Goal: Check status: Check status

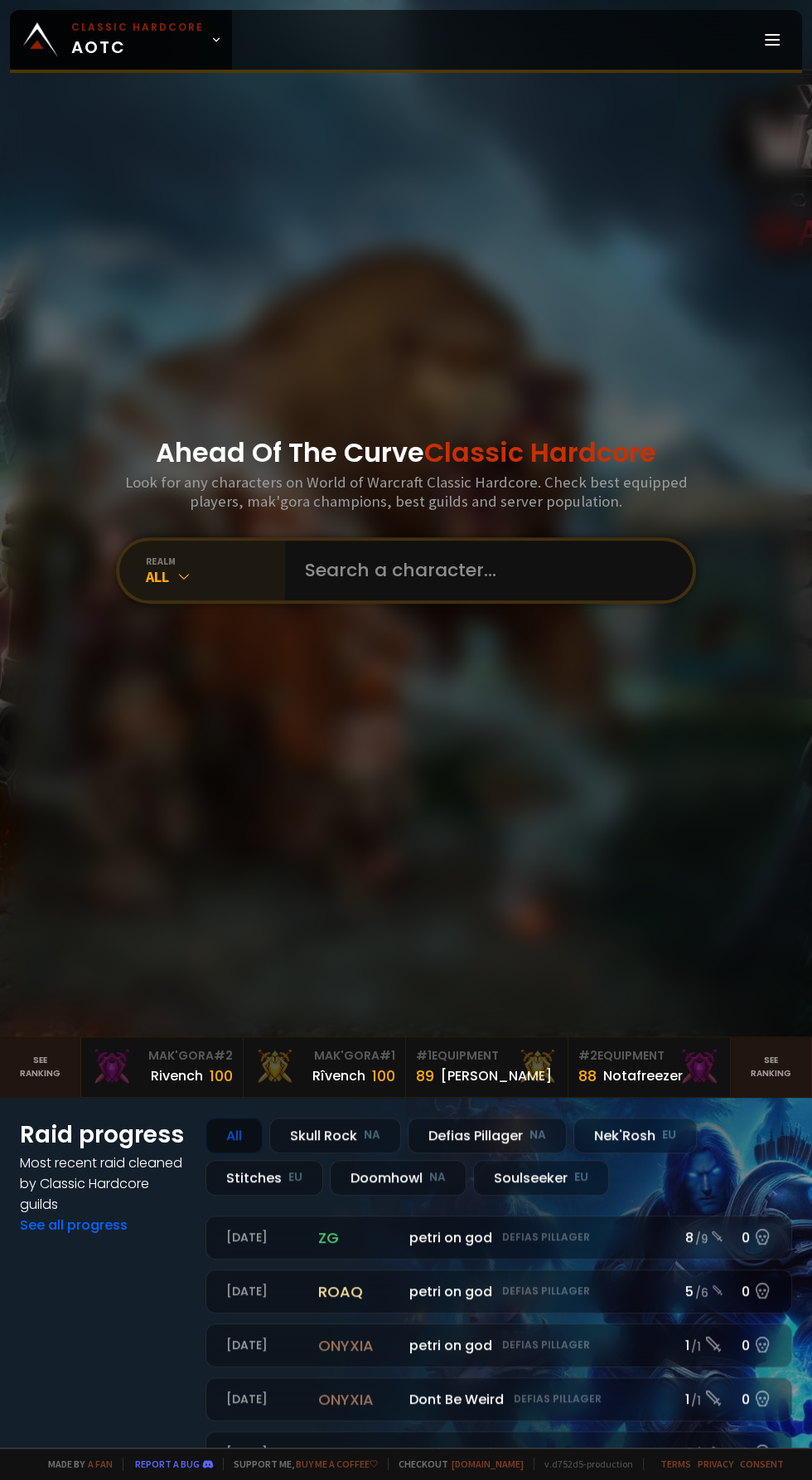
click at [140, 600] on div "realm All" at bounding box center [202, 570] width 165 height 60
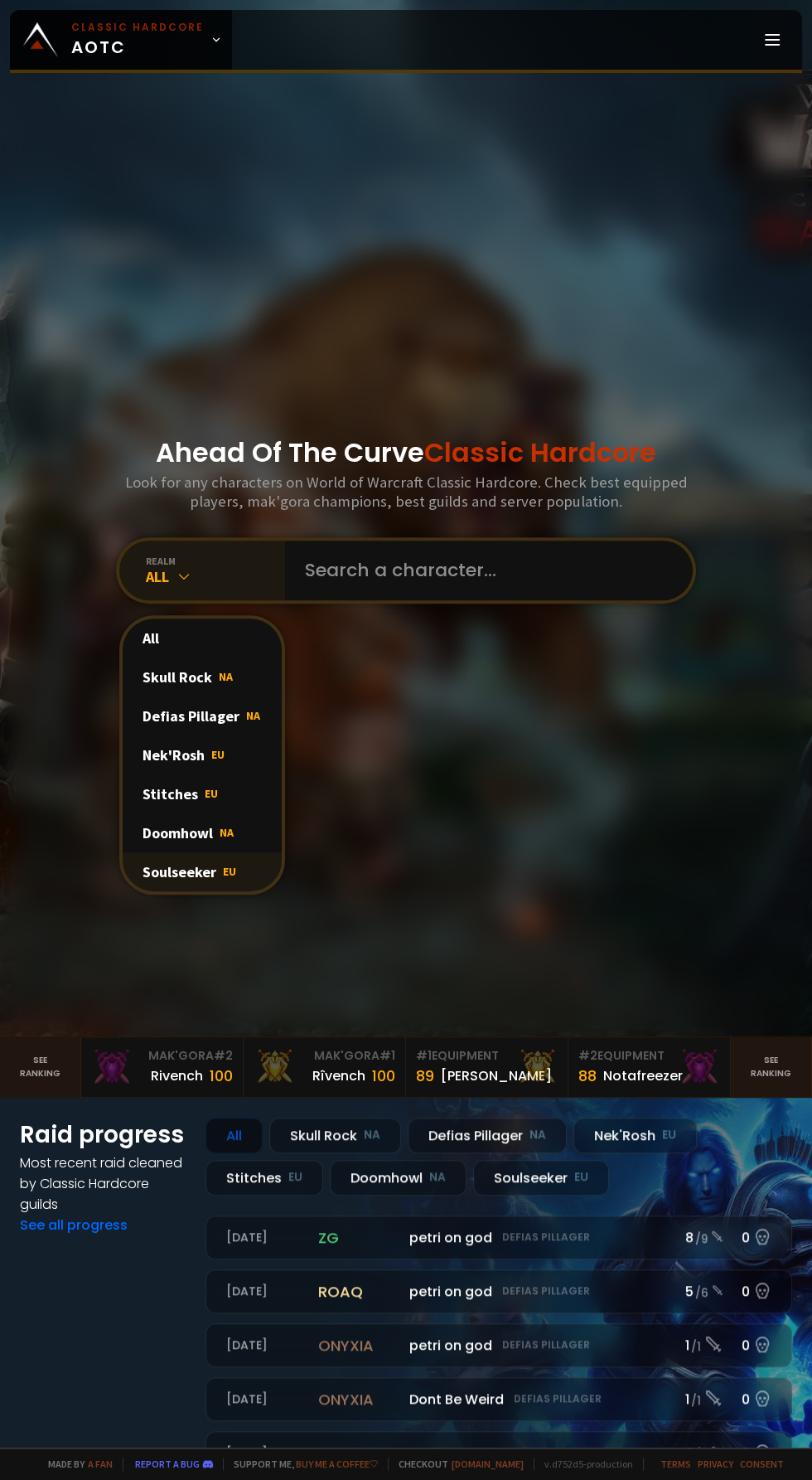
click at [228, 879] on span "EU" at bounding box center [229, 871] width 13 height 15
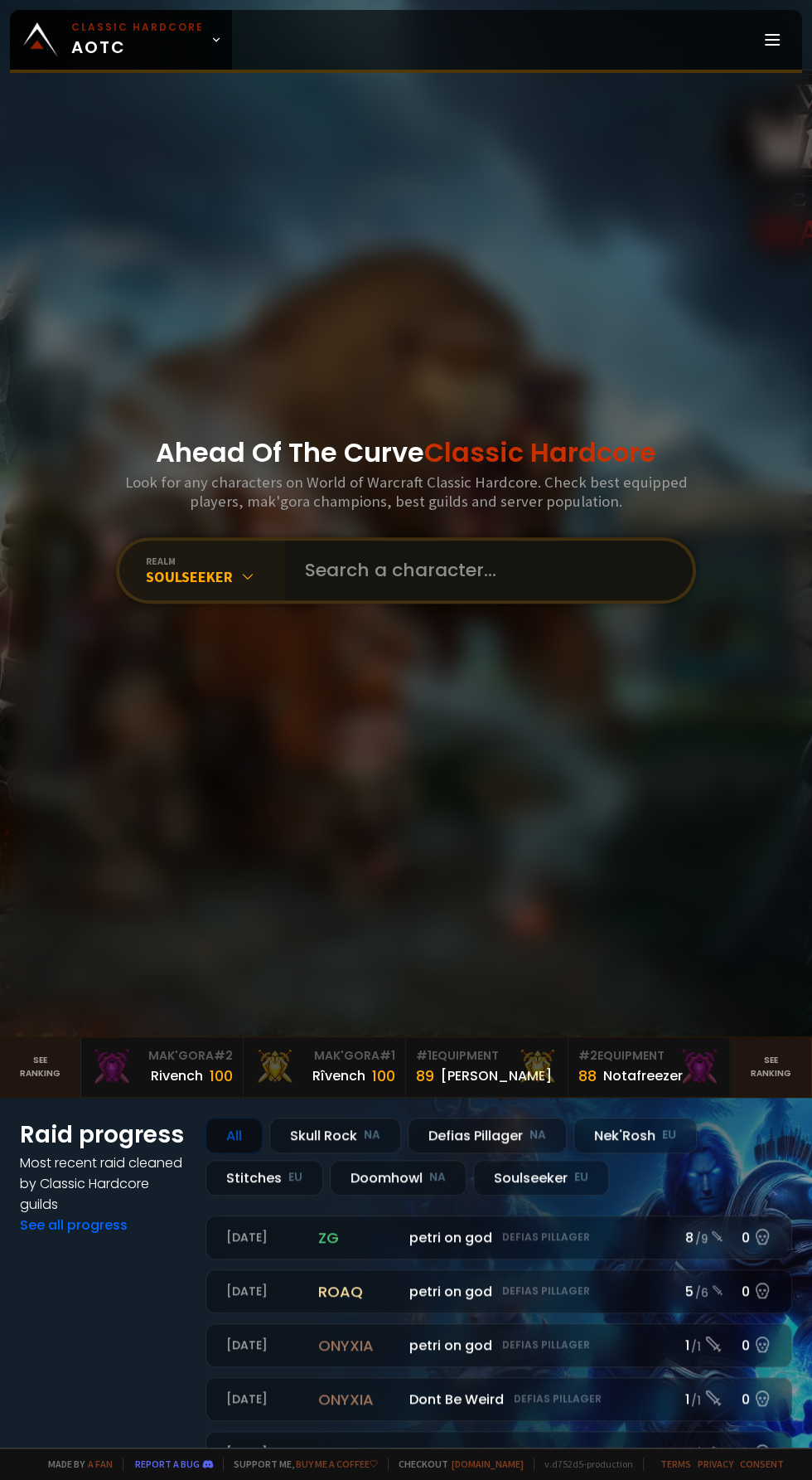
click at [610, 600] on input "text" at bounding box center [484, 570] width 378 height 60
type input "Skitara"
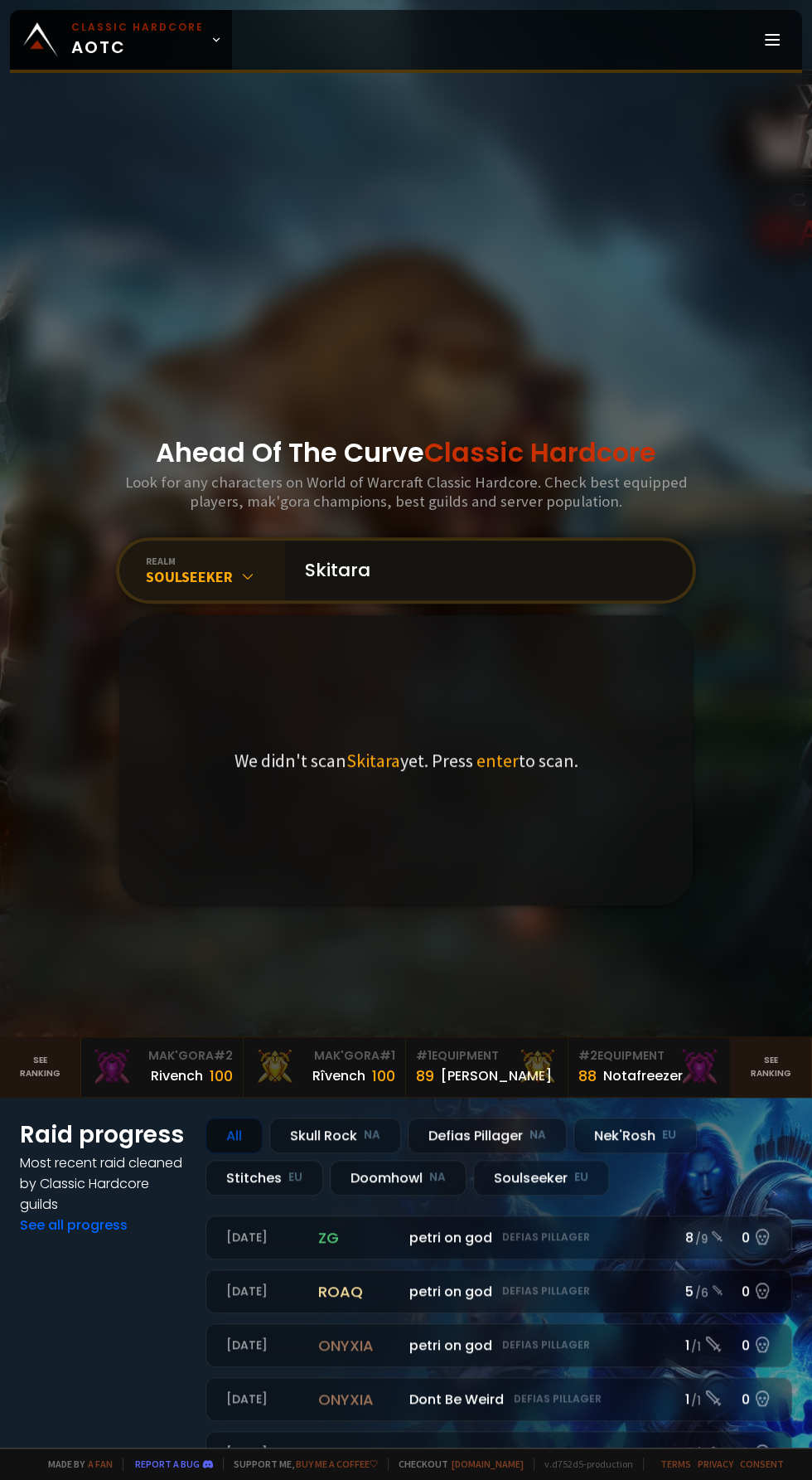
click at [576, 600] on input "Skitara" at bounding box center [484, 570] width 378 height 60
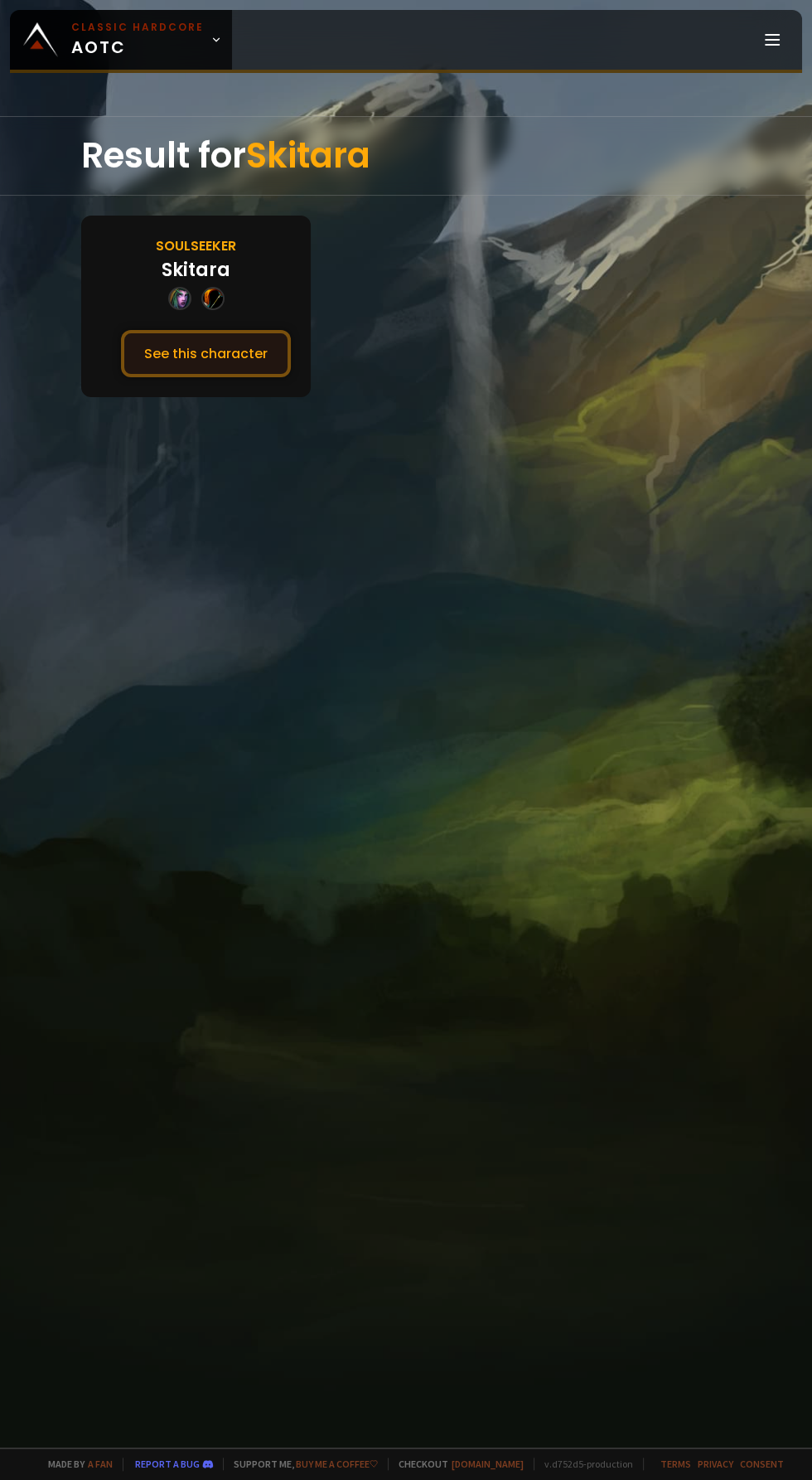
click at [233, 347] on button "See this character" at bounding box center [206, 353] width 170 height 47
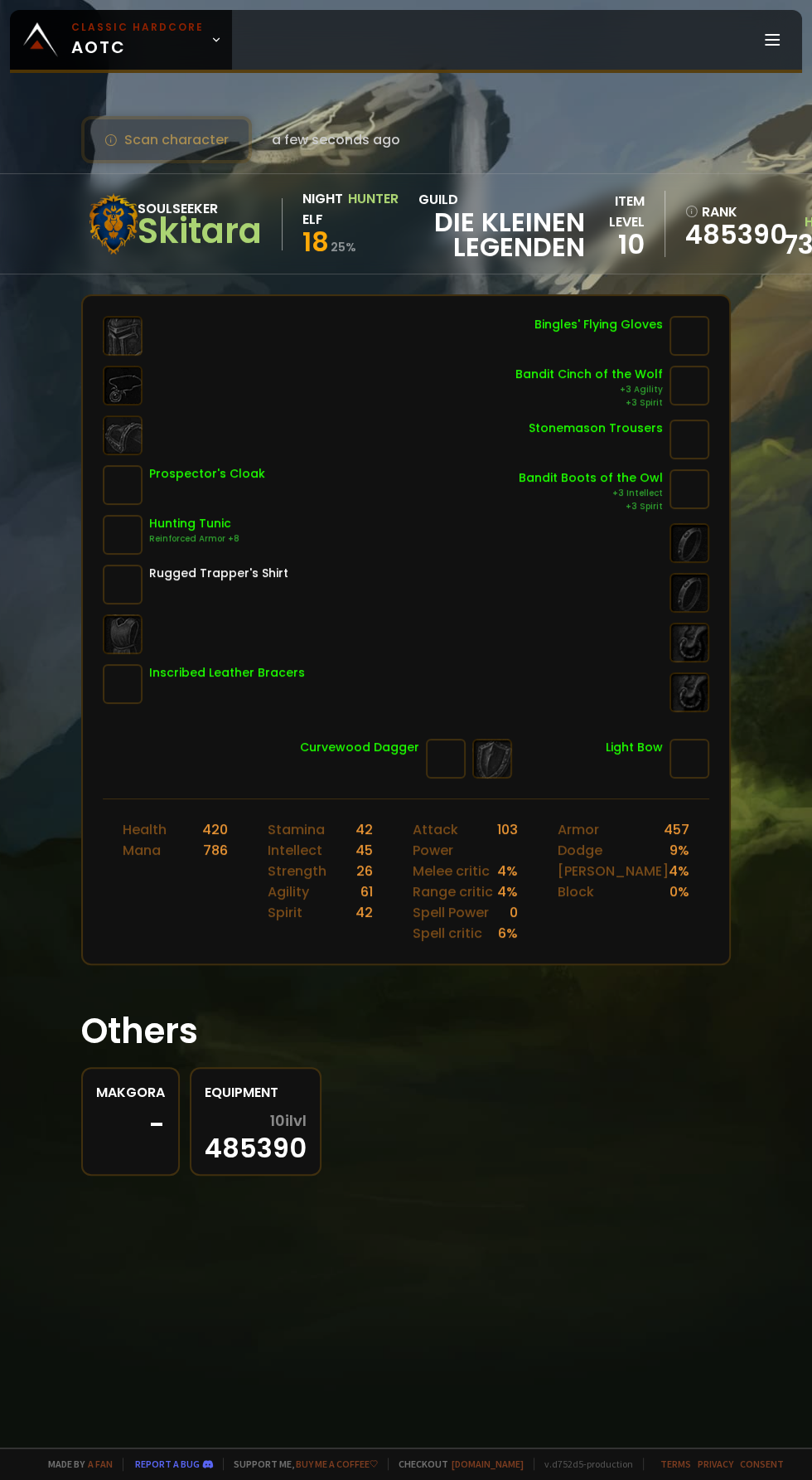
scroll to position [0, 57]
